Goal: Information Seeking & Learning: Learn about a topic

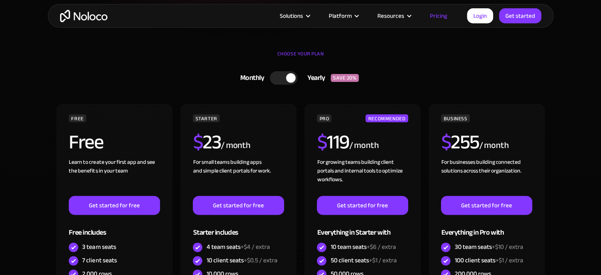
scroll to position [201, 0]
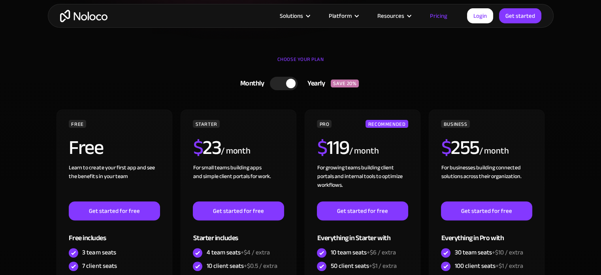
click at [293, 83] on div at bounding box center [290, 83] width 9 height 9
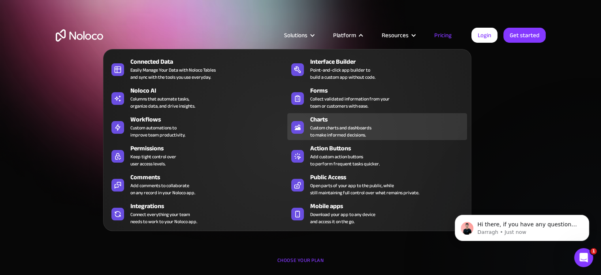
scroll to position [0, 0]
click at [321, 127] on div "Custom charts and dashboards to make informed decisions." at bounding box center [340, 131] width 61 height 14
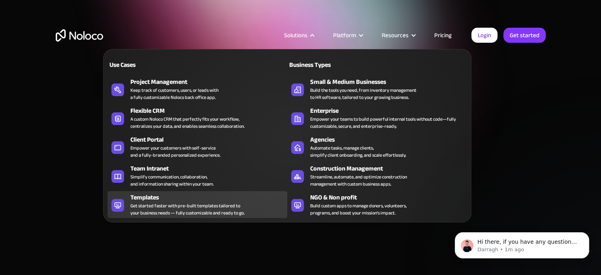
click at [172, 206] on div "Get started faster with pre-built templates tailored to your business needs — f…" at bounding box center [187, 209] width 114 height 14
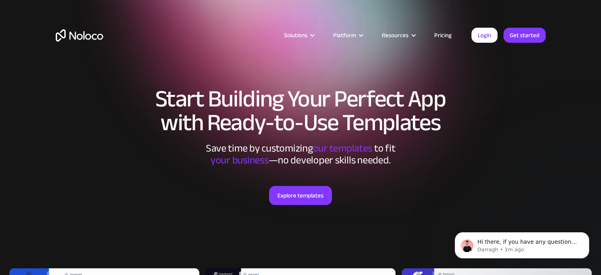
drag, startPoint x: 604, startPoint y: 31, endPoint x: 542, endPoint y: -48, distance: 99.7
click at [542, 0] on html "Solutions Use Cases Business Types Project Management Keep track of customers, …" at bounding box center [300, 137] width 601 height 275
